Goal: Transaction & Acquisition: Purchase product/service

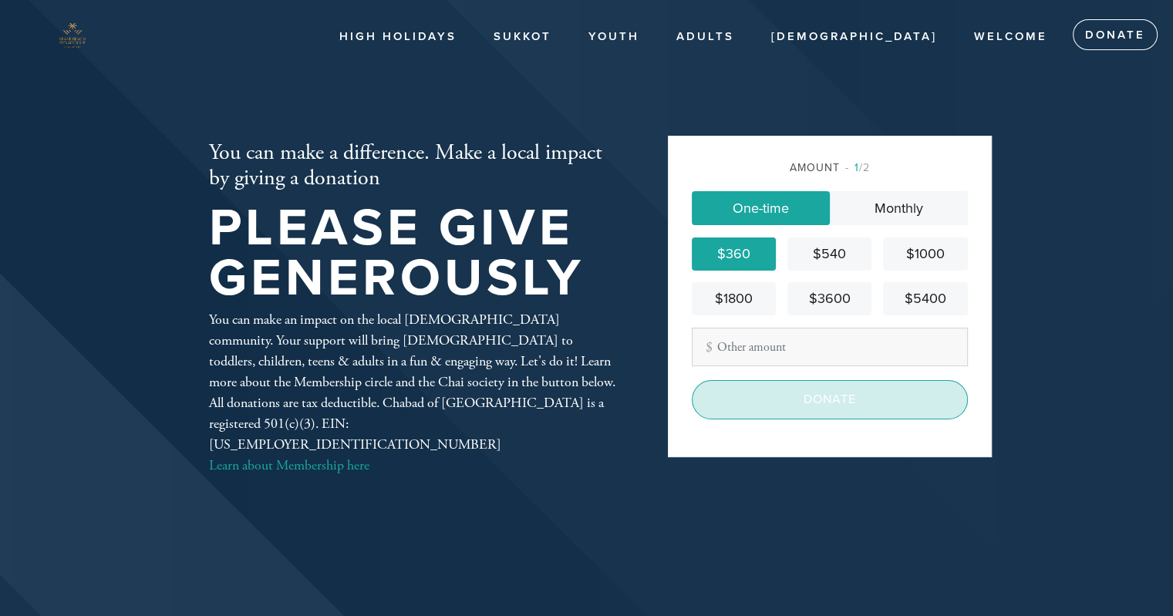
click at [821, 400] on input "Donate" at bounding box center [830, 399] width 276 height 39
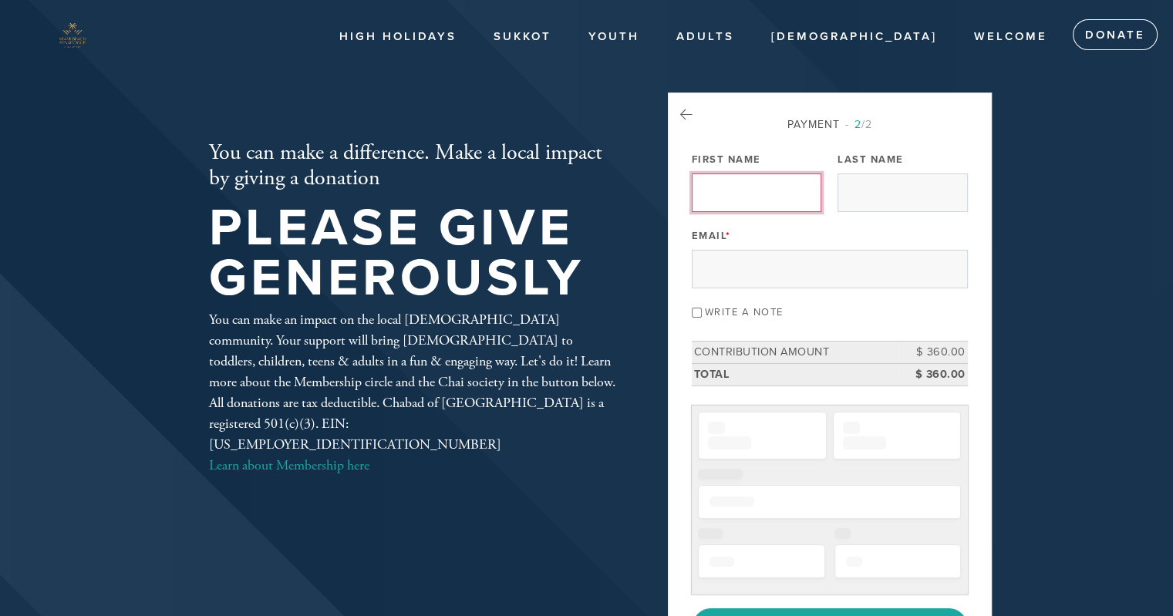
click at [787, 198] on input "First Name" at bounding box center [757, 193] width 130 height 39
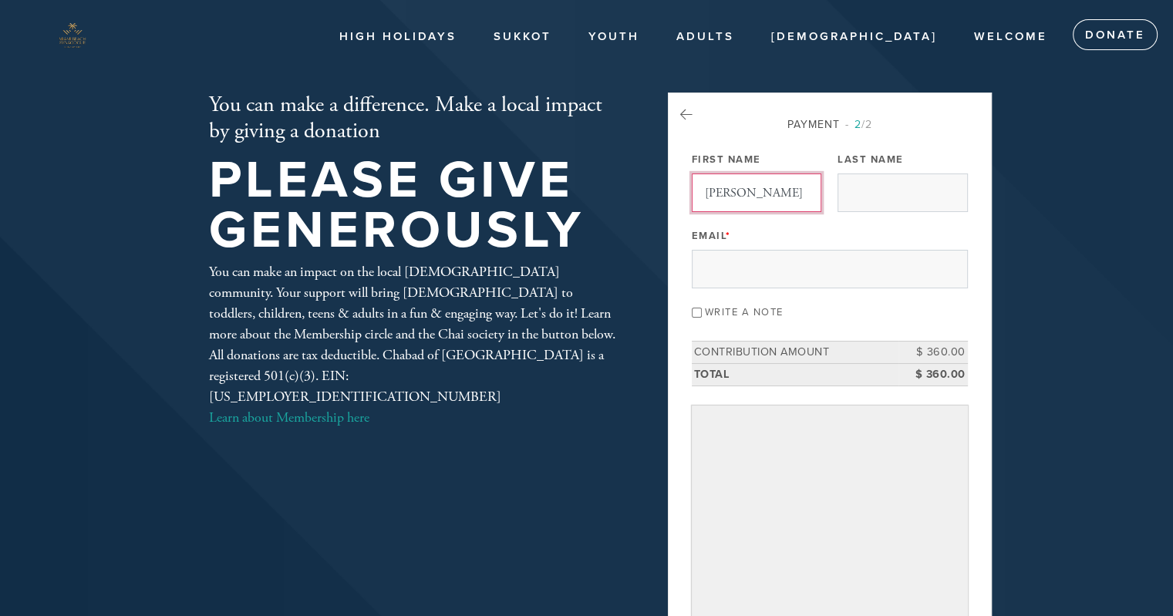
type input "[PERSON_NAME]"
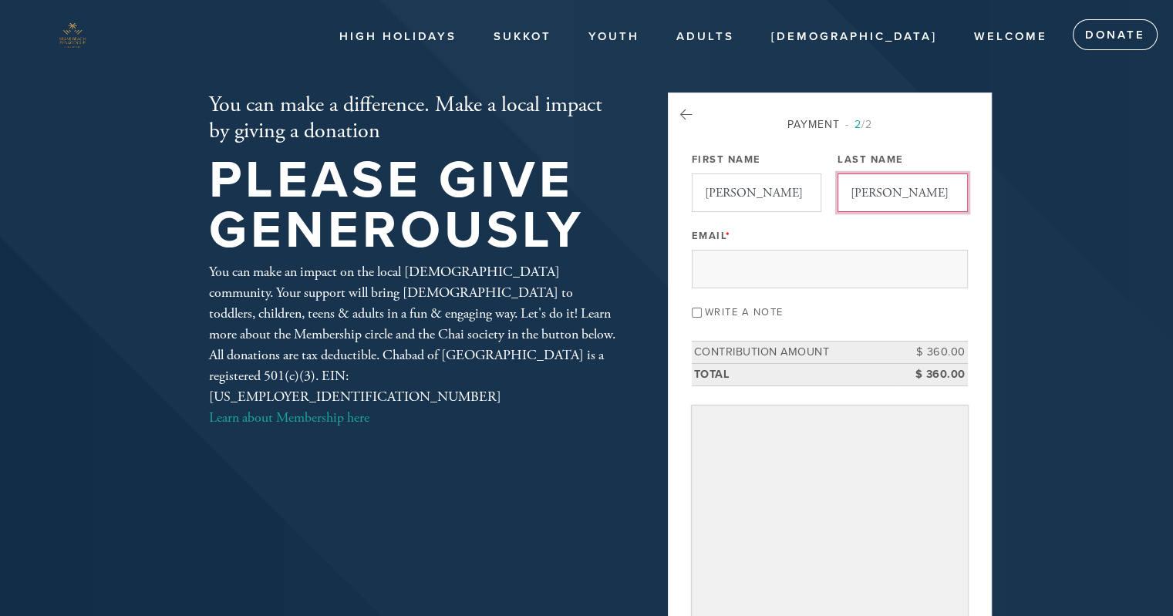
type input "[PERSON_NAME]"
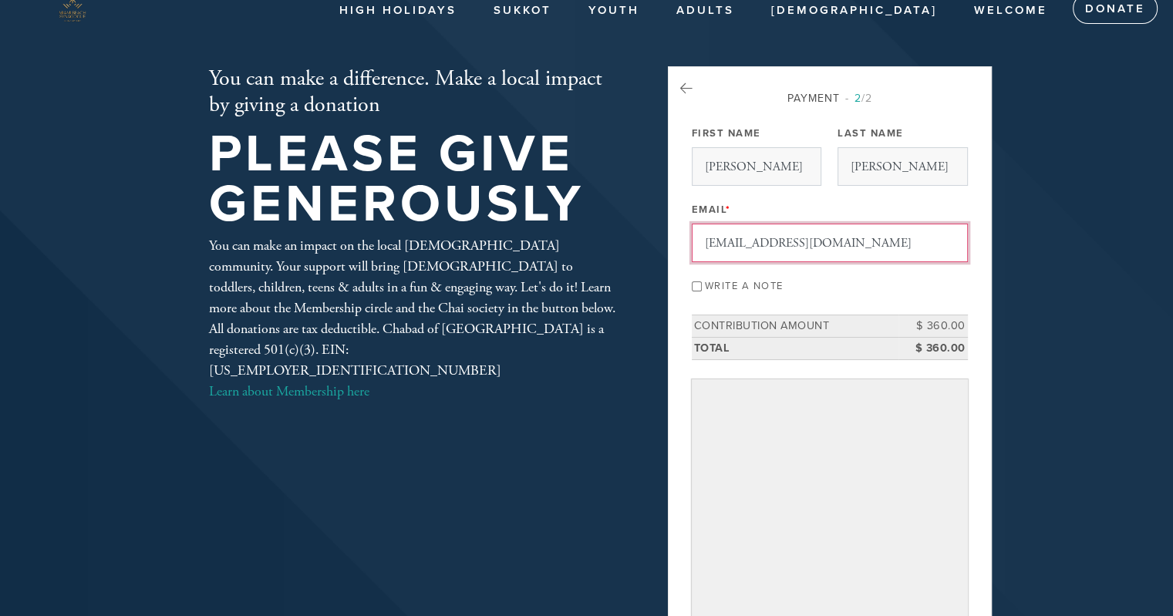
scroll to position [103, 0]
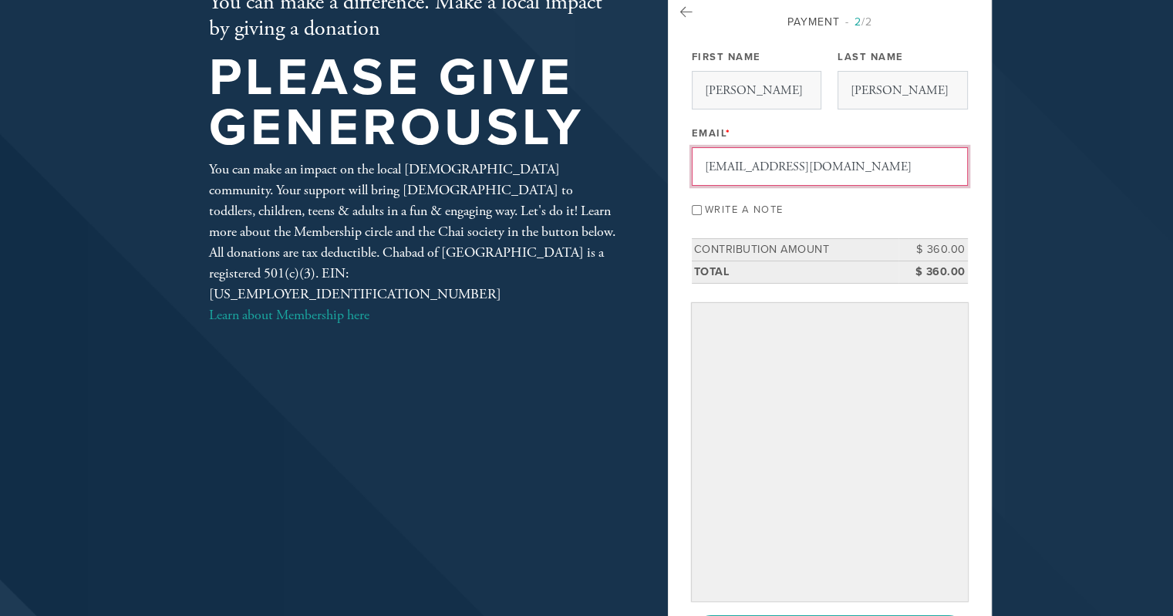
type input "[EMAIL_ADDRESS][DOMAIN_NAME]"
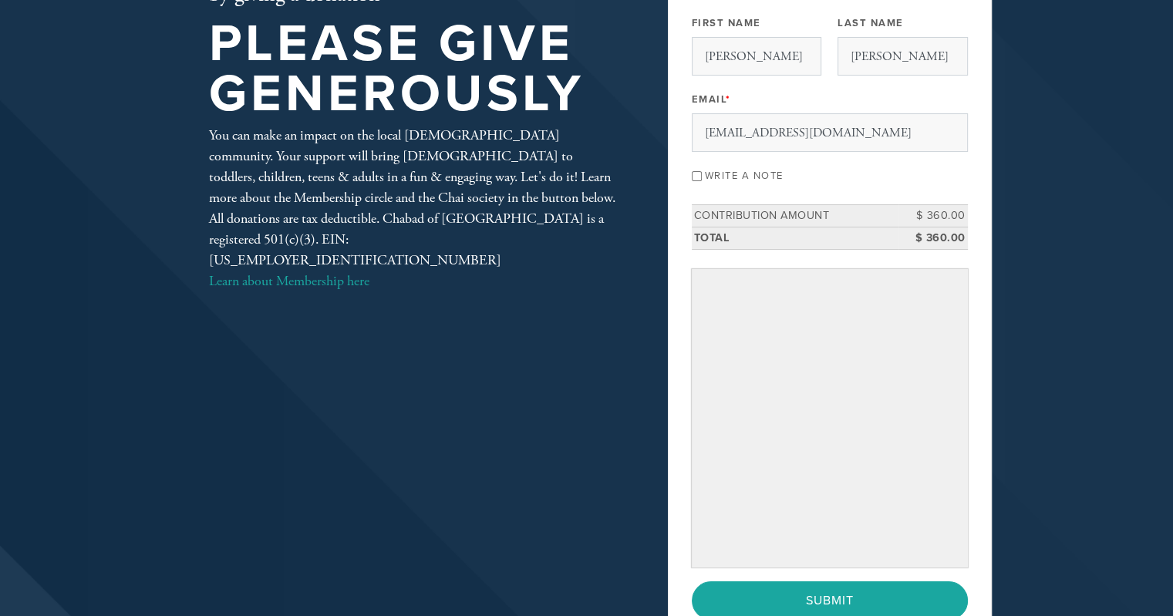
scroll to position [205, 0]
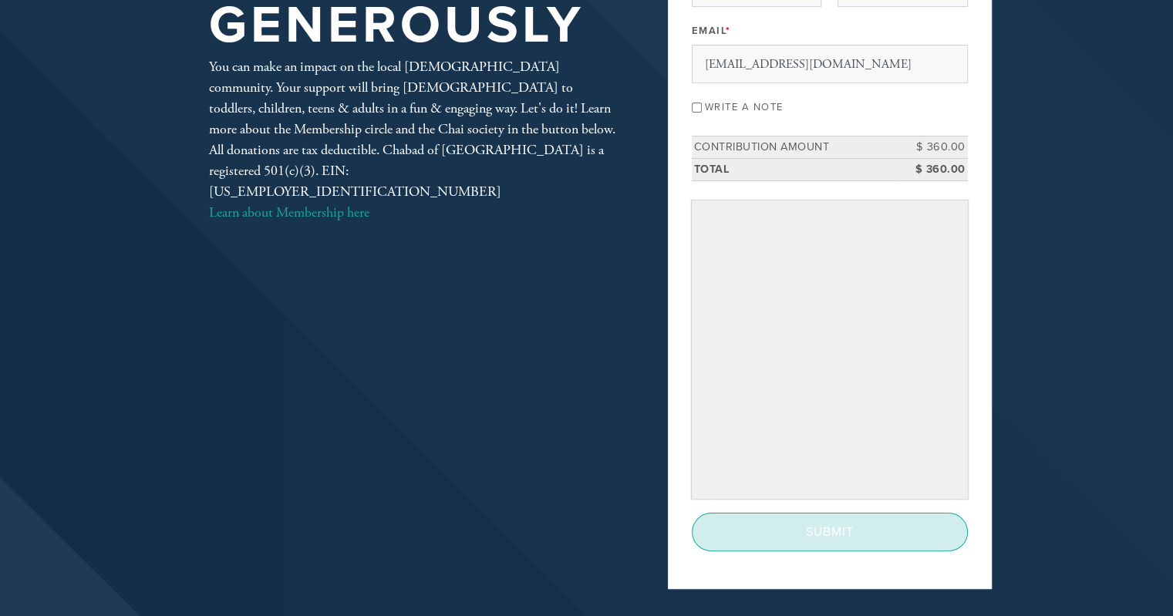
click at [829, 528] on input "Submit" at bounding box center [830, 532] width 276 height 39
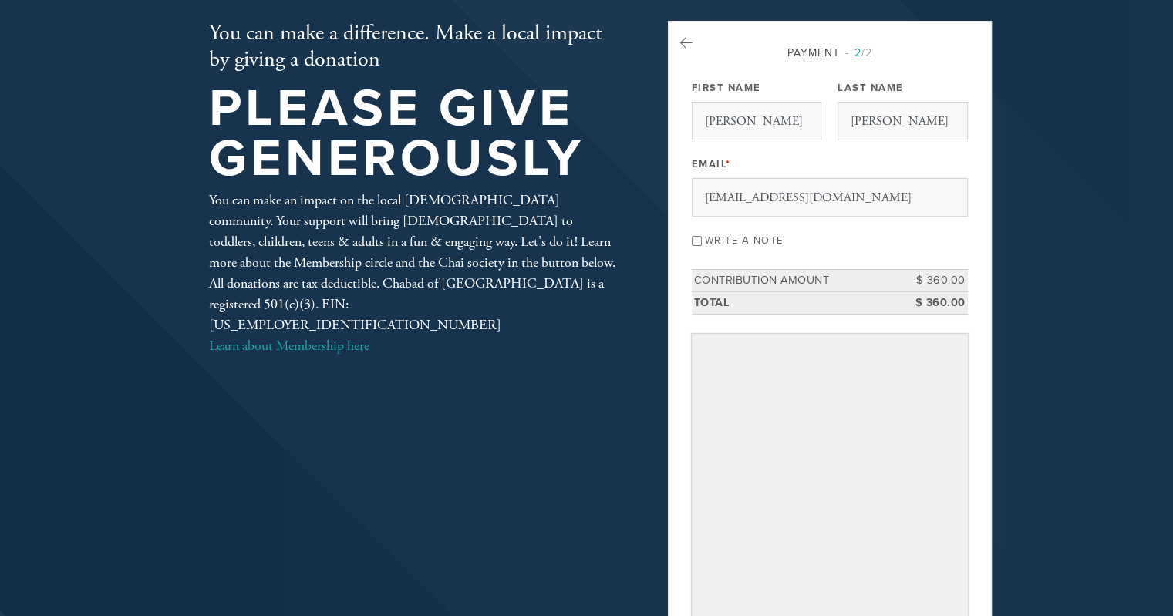
scroll to position [0, 0]
